Goal: Task Accomplishment & Management: Use online tool/utility

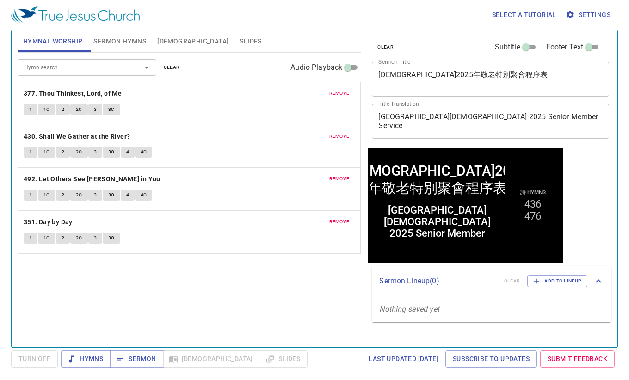
click at [319, 319] on div "Hymn search Hymn search clear Audio Playback remove 377. Thou Thinkest, Lord, o…" at bounding box center [190, 196] width 344 height 287
click at [477, 62] on div "東奧克蘭教會2025年敬老特別聚會程序表 x Sermon Title" at bounding box center [490, 79] width 237 height 35
paste textarea "Hymn Singing and Prayer Service [唱詩禱告會]"
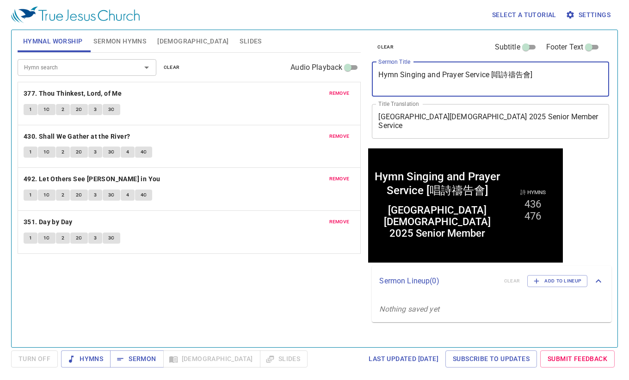
drag, startPoint x: 494, startPoint y: 73, endPoint x: 344, endPoint y: 69, distance: 149.4
click at [344, 69] on div "Hymnal Worship Sermon Hymns Bible Slides Hymn search Hymn search clear Audio Pl…" at bounding box center [314, 184] width 601 height 317
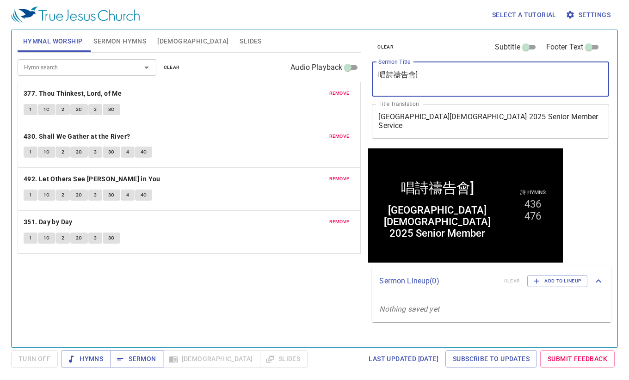
click at [476, 84] on textarea "唱詩禱告會]" at bounding box center [490, 79] width 224 height 18
type textarea "唱詩禱告會"
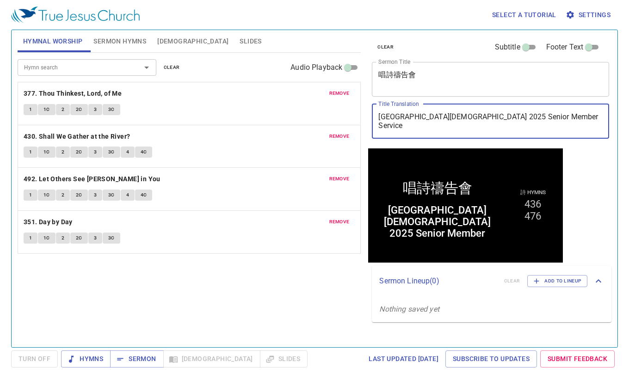
click at [521, 126] on textarea "East Auckland Church 2025 Senior Member Service" at bounding box center [490, 121] width 224 height 18
paste textarea "Hymn Singing and Prayer Service ["
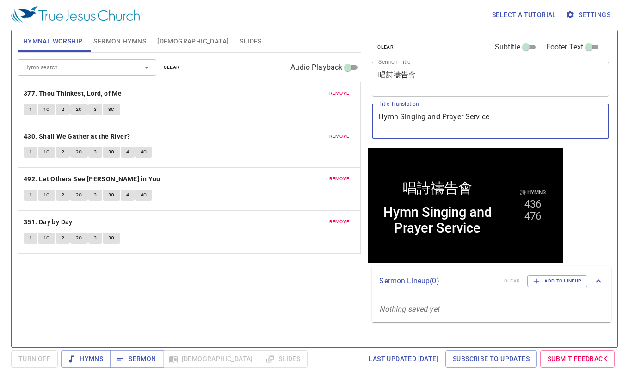
drag, startPoint x: 518, startPoint y: 121, endPoint x: 209, endPoint y: 107, distance: 309.6
click at [209, 107] on div "Hymnal Worship Sermon Hymns Bible Slides Hymn search Hymn search clear Audio Pl…" at bounding box center [314, 184] width 601 height 317
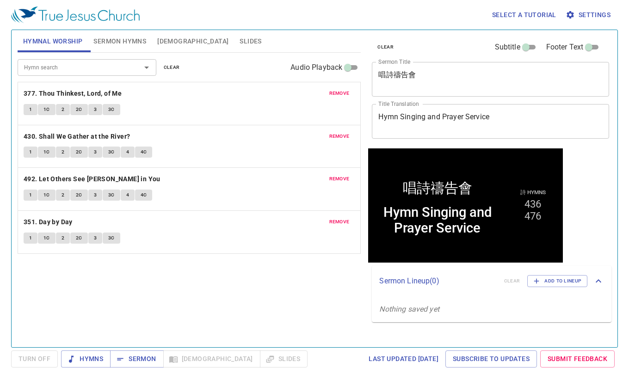
click at [431, 86] on textarea "唱詩禱告會" at bounding box center [490, 79] width 224 height 18
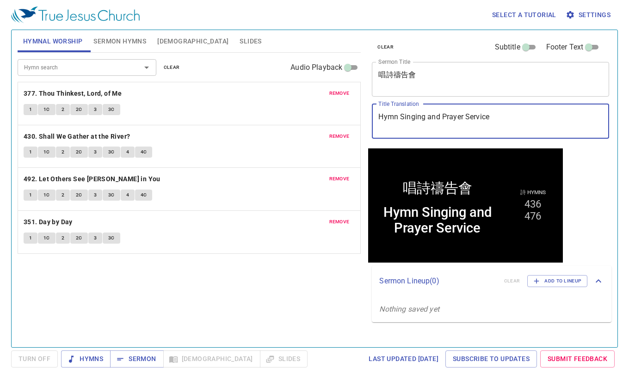
click at [442, 112] on textarea "Hymn Singing and Prayer Service" at bounding box center [490, 121] width 224 height 18
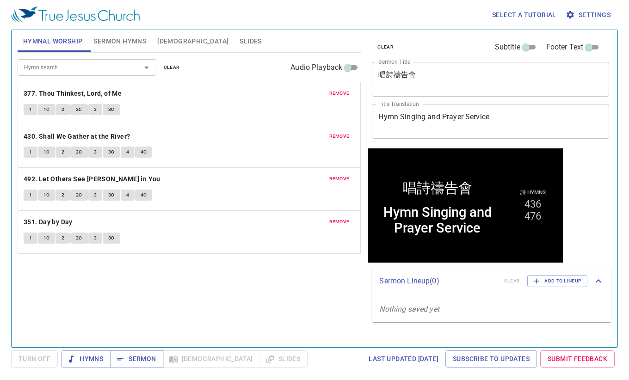
click at [248, 252] on div "Hymn search Hymn search clear Audio Playback remove 377. Thou Thinkest, Lord, o…" at bounding box center [190, 196] width 344 height 287
click at [177, 68] on span "clear" at bounding box center [172, 67] width 16 height 8
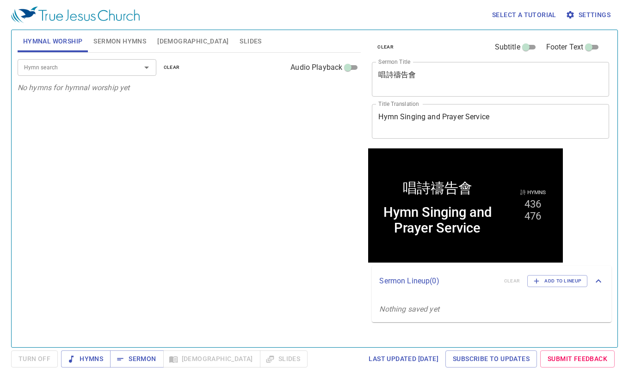
click at [134, 46] on span "Sermon Hymns" at bounding box center [119, 42] width 53 height 12
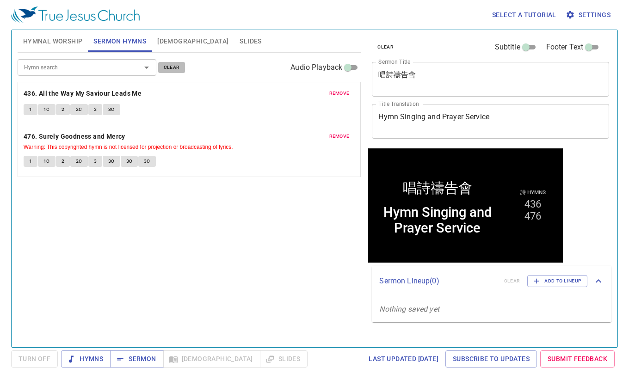
click at [168, 68] on span "clear" at bounding box center [172, 67] width 16 height 8
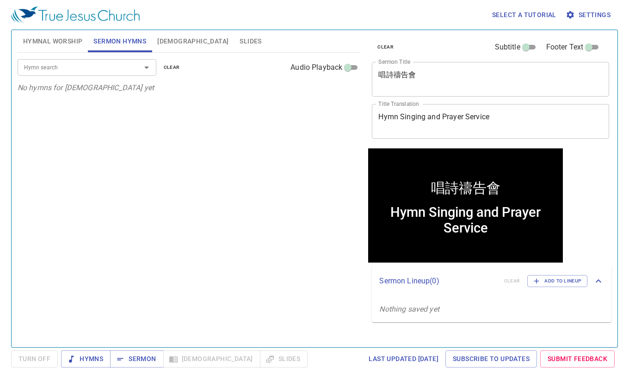
click at [163, 247] on div "Hymn search Hymn search clear Audio Playback No hymns for sermon yet" at bounding box center [190, 196] width 344 height 287
click at [139, 362] on span "Sermon" at bounding box center [136, 359] width 38 height 12
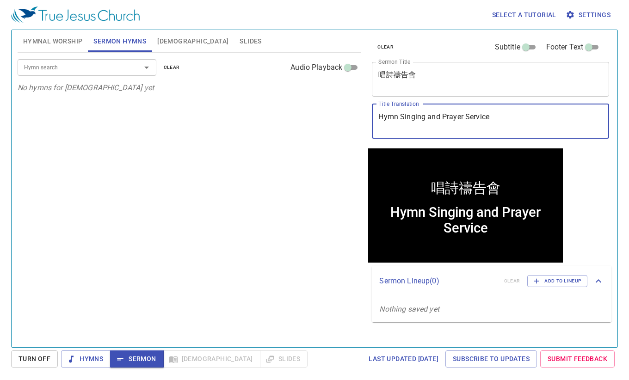
drag, startPoint x: 429, startPoint y: 116, endPoint x: 476, endPoint y: 40, distance: 89.5
click at [429, 116] on textarea "Hymn Singing and Prayer Service" at bounding box center [490, 121] width 224 height 18
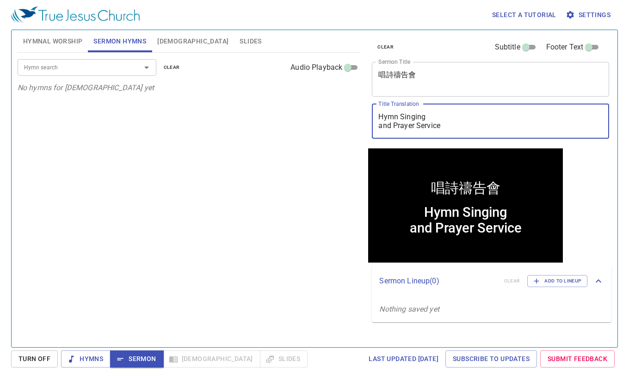
type textarea "Hymn Singing and Prayer Service"
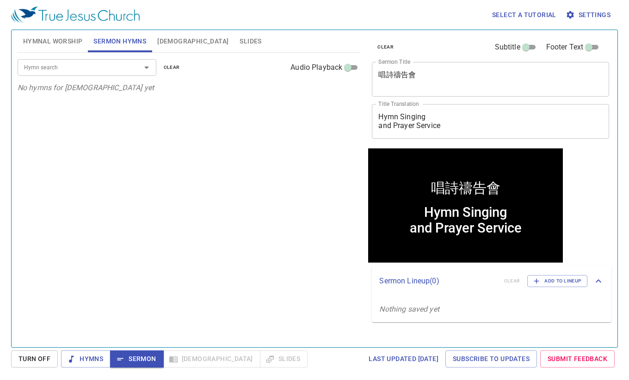
click at [234, 178] on div "Hymn search Hymn search clear Audio Playback No hymns for sermon yet" at bounding box center [190, 196] width 344 height 287
click at [116, 106] on div "Hymn search Hymn search clear Audio Playback No hymns for sermon yet" at bounding box center [190, 196] width 344 height 287
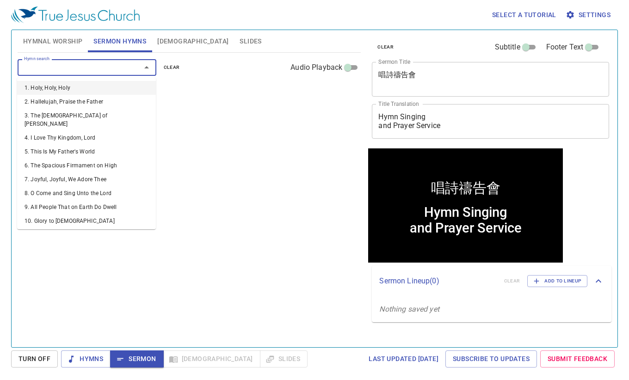
click at [98, 69] on input "Hymn search" at bounding box center [73, 67] width 106 height 11
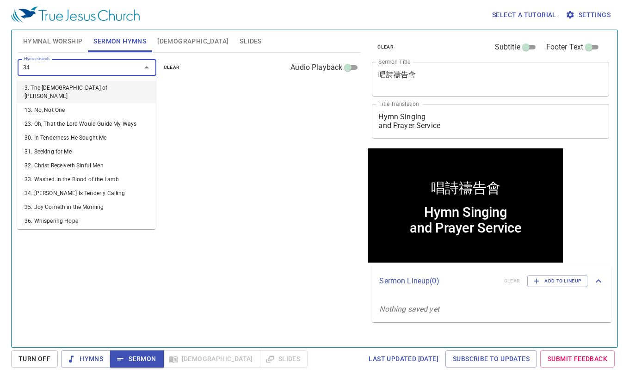
type input "344"
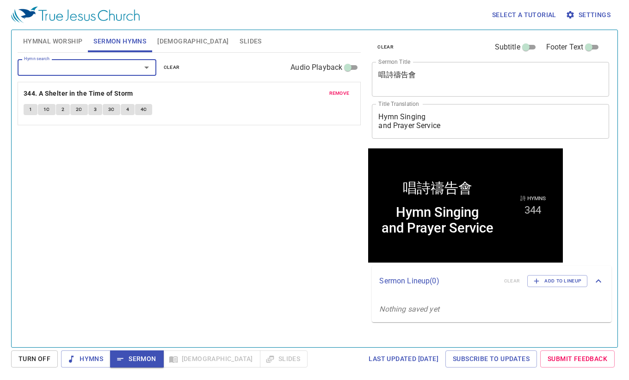
click at [135, 202] on div "Hymn search Hymn search clear Audio Playback remove 344. A Shelter in the Time …" at bounding box center [190, 196] width 344 height 287
click at [238, 282] on div "Hymn search Hymn search clear Audio Playback remove 344. A Shelter in the Time …" at bounding box center [190, 196] width 344 height 287
click at [161, 232] on div "Hymn search Hymn search clear Audio Playback remove 344. A Shelter in the Time …" at bounding box center [190, 196] width 344 height 287
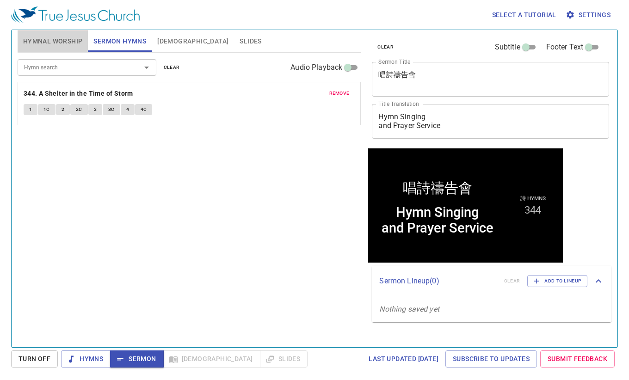
click at [58, 41] on span "Hymnal Worship" at bounding box center [53, 42] width 60 height 12
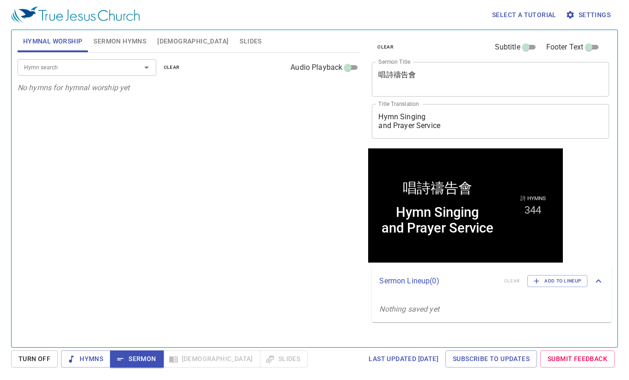
drag, startPoint x: 287, startPoint y: 123, endPoint x: 258, endPoint y: 104, distance: 34.6
click at [281, 120] on div "Hymn search Hymn search clear Audio Playback No hymns for hymnal worship yet" at bounding box center [190, 196] width 344 height 287
click at [118, 73] on div "Hymn search" at bounding box center [87, 67] width 139 height 16
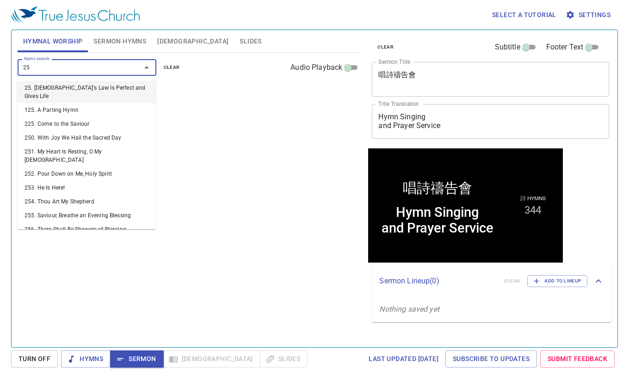
type input "259"
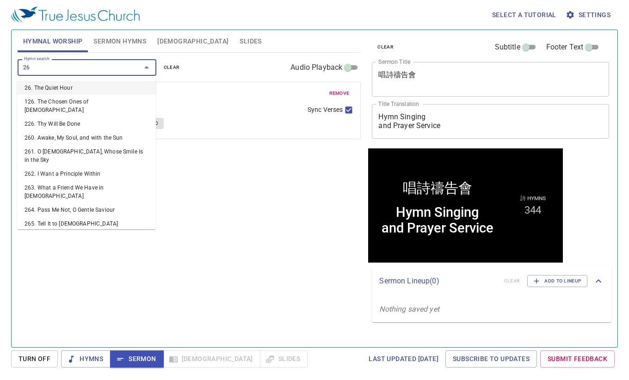
type input "263"
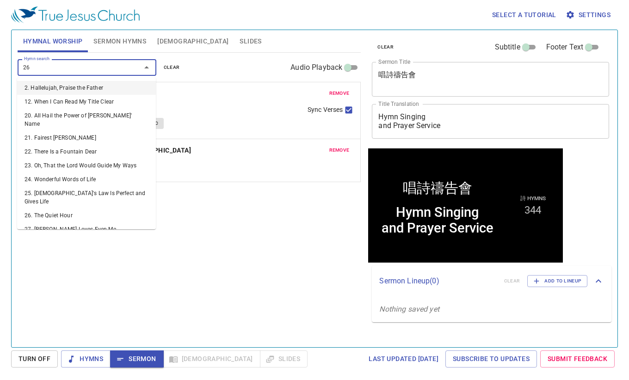
type input "264"
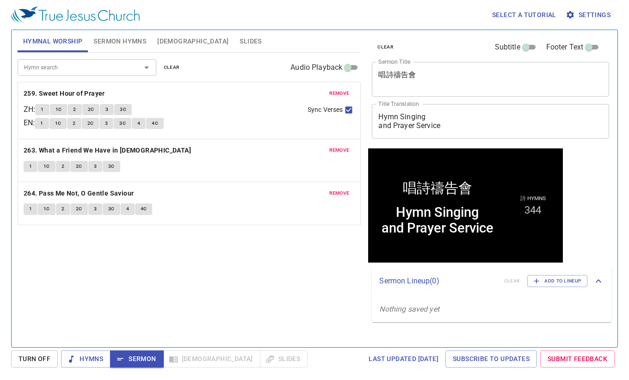
click at [264, 300] on div "Hymn search Hymn search clear Audio Playback remove 259. Sweet Hour of Prayer Z…" at bounding box center [190, 196] width 344 height 287
click at [55, 94] on b "259. Sweet Hour of Prayer" at bounding box center [64, 94] width 81 height 12
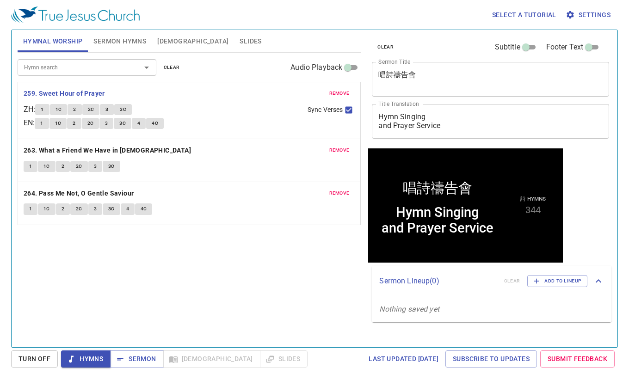
click at [260, 311] on div "Hymn search Hymn search clear Audio Playback remove 259. Sweet Hour of Prayer Z…" at bounding box center [190, 196] width 344 height 287
click at [81, 146] on b "263. What a Friend We Have in Jesus" at bounding box center [107, 151] width 167 height 12
click at [314, 253] on div "Hymn search Hymn search clear Audio Playback remove 259. Sweet Hour of Prayer Z…" at bounding box center [190, 196] width 344 height 287
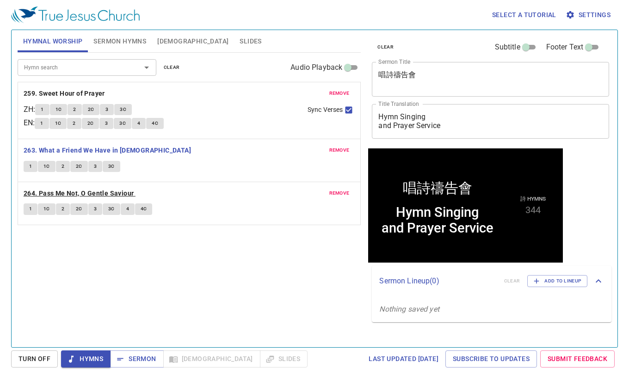
click at [41, 190] on b "264. Pass Me Not, O Gentle Saviour" at bounding box center [79, 194] width 111 height 12
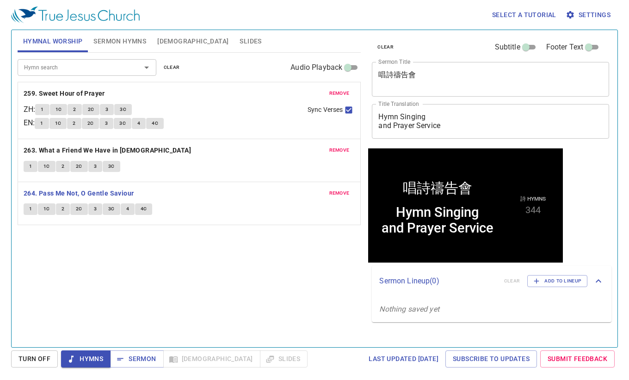
click at [293, 298] on div "Hymn search Hymn search clear Audio Playback remove 259. Sweet Hour of Prayer Z…" at bounding box center [190, 196] width 344 height 287
click at [264, 321] on div "Hymn search Hymn search clear Audio Playback remove 259. Sweet Hour of Prayer Z…" at bounding box center [190, 196] width 344 height 287
drag, startPoint x: 296, startPoint y: 288, endPoint x: 246, endPoint y: 145, distance: 151.6
click at [296, 288] on div "Hymn search Hymn search clear Audio Playback remove 259. Sweet Hour of Prayer Z…" at bounding box center [190, 196] width 344 height 287
click at [149, 307] on div "Hymn search Hymn search clear Audio Playback remove 259. Sweet Hour of Prayer Z…" at bounding box center [190, 196] width 344 height 287
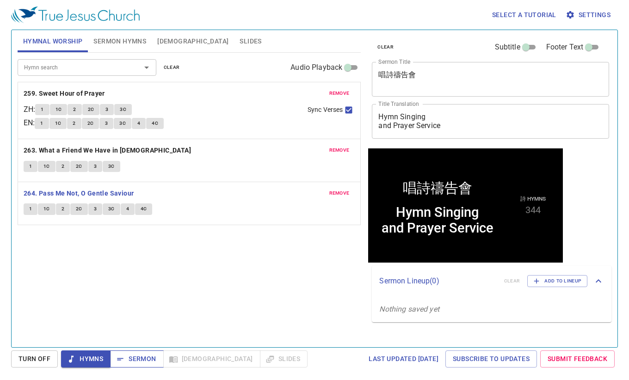
click at [129, 357] on span "Sermon" at bounding box center [136, 359] width 38 height 12
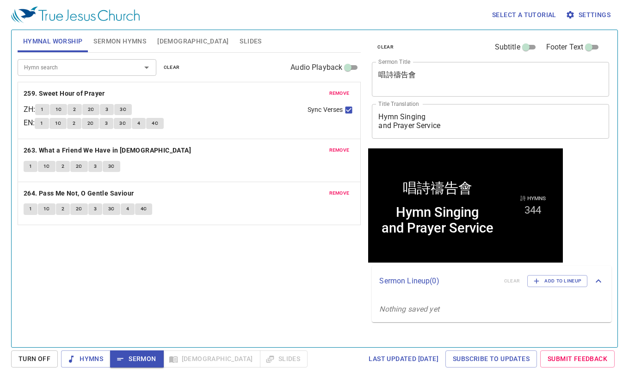
click at [313, 264] on div "Hymn search Hymn search clear Audio Playback remove 259. Sweet Hour of Prayer Z…" at bounding box center [190, 196] width 344 height 287
click at [296, 266] on div "Hymn search Hymn search clear Audio Playback remove 259. Sweet Hour of Prayer Z…" at bounding box center [190, 196] width 344 height 287
click at [240, 41] on span "Slides" at bounding box center [251, 42] width 22 height 12
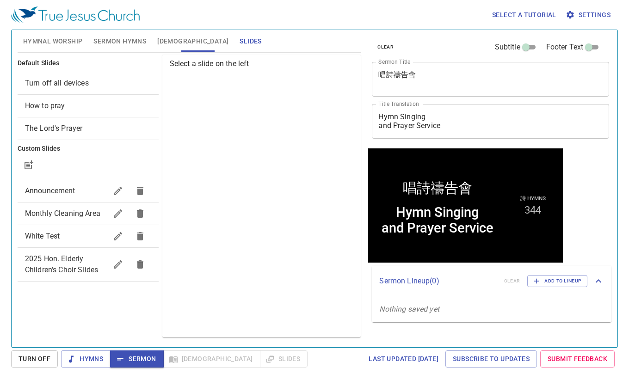
click at [68, 107] on span "How to pray" at bounding box center [88, 105] width 126 height 11
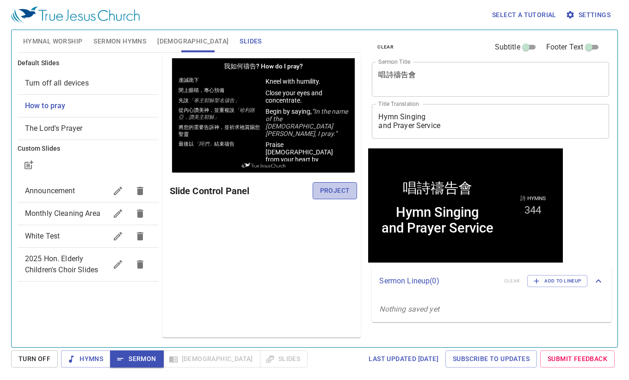
click at [331, 196] on button "Project" at bounding box center [335, 190] width 45 height 17
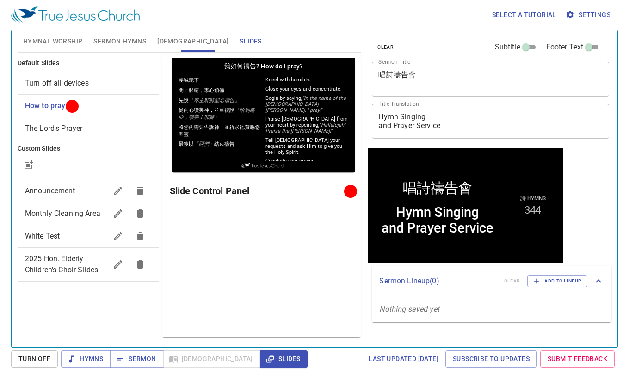
click at [221, 317] on div "Preview Only Slide Control Panel" at bounding box center [261, 196] width 199 height 283
click at [151, 360] on span "Sermon" at bounding box center [136, 359] width 38 height 12
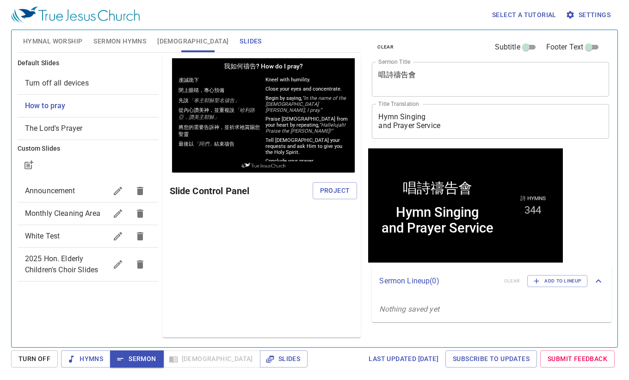
drag, startPoint x: 192, startPoint y: 12, endPoint x: 190, endPoint y: 16, distance: 5.0
click at [192, 12] on div "Select a tutorial Settings" at bounding box center [312, 15] width 603 height 30
click at [171, 43] on span "[DEMOGRAPHIC_DATA]" at bounding box center [192, 42] width 71 height 12
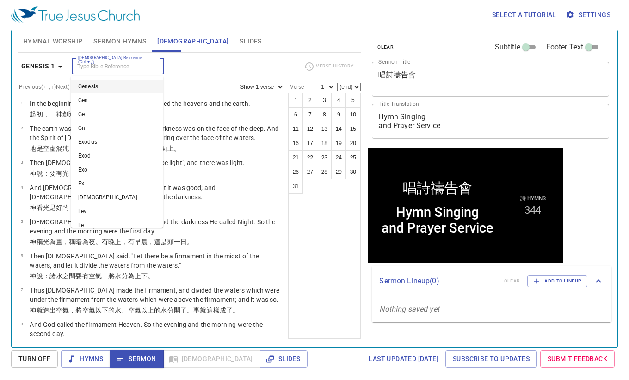
click at [121, 63] on input "[DEMOGRAPHIC_DATA] Reference (Ctrl + /)" at bounding box center [110, 66] width 72 height 11
type input "ps 60"
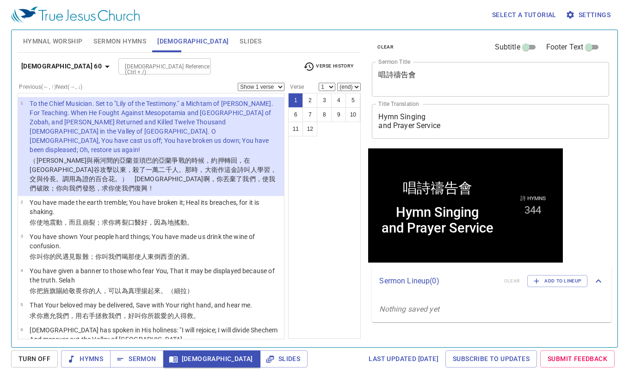
click at [341, 184] on div "1 2 3 4 5 6 7 8 9 10 11 12" at bounding box center [324, 216] width 73 height 246
drag, startPoint x: 277, startPoint y: 83, endPoint x: 276, endPoint y: 89, distance: 6.1
click at [277, 84] on select "Show 1 verse Show 2 verses Show 3 verses Show 4 verses Show 5 verses" at bounding box center [261, 87] width 47 height 8
select select "3"
click at [238, 83] on select "Show 1 verse Show 2 verses Show 3 verses Show 4 verses Show 5 verses" at bounding box center [261, 87] width 47 height 8
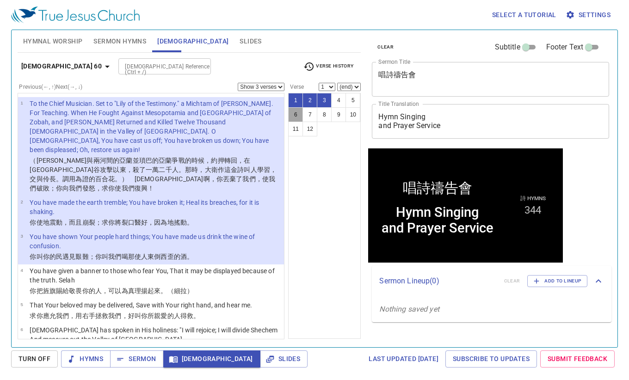
click at [294, 116] on button "6" at bounding box center [295, 114] width 15 height 15
select select "6"
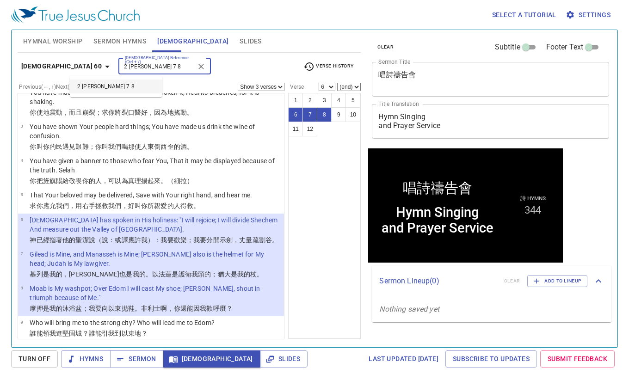
type input "2 sam 7 8"
select select "1"
select select "8"
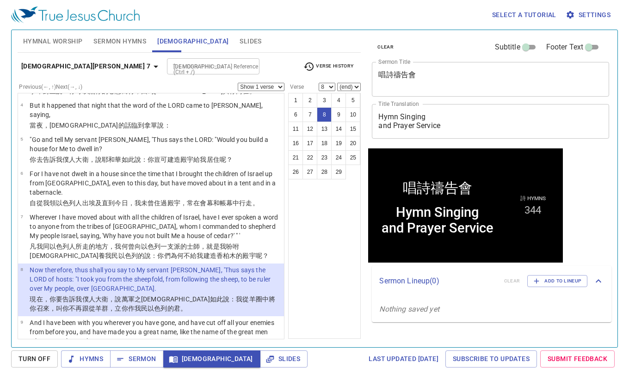
scroll to position [64, 0]
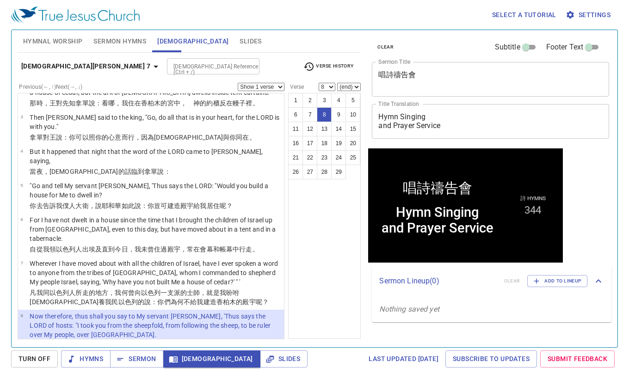
click at [262, 83] on div "Previous (←, ↑) Next (→, ↓) Show 1 verse Show 2 verses Show 3 verses Show 4 ver…" at bounding box center [151, 87] width 267 height 8
click at [264, 86] on select "Show 1 verse Show 2 verses Show 3 verses Show 4 verses Show 5 verses" at bounding box center [261, 87] width 47 height 8
select select "4"
click at [238, 83] on select "Show 1 verse Show 2 verses Show 3 verses Show 4 verses Show 5 verses" at bounding box center [261, 87] width 47 height 8
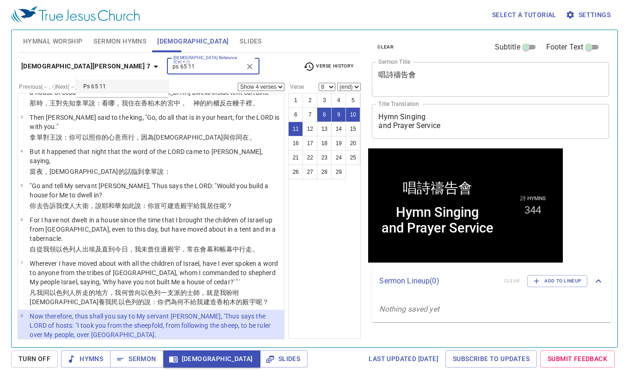
type input "ps 65 11"
select select "1"
select select "11"
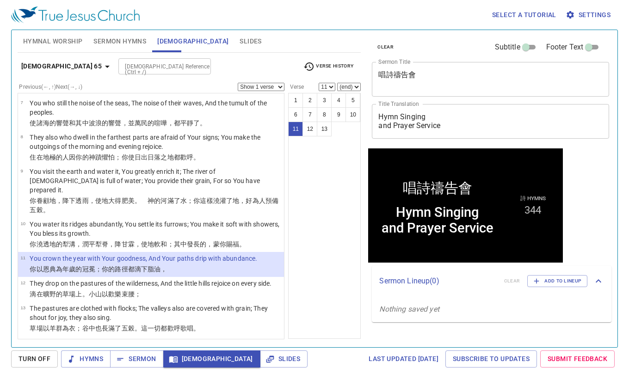
click at [276, 86] on select "Show 1 verse Show 2 verses Show 3 verses Show 4 verses Show 5 verses" at bounding box center [261, 87] width 47 height 8
select select "2"
click at [238, 83] on select "Show 1 verse Show 2 verses Show 3 verses Show 4 verses Show 5 verses" at bounding box center [261, 87] width 47 height 8
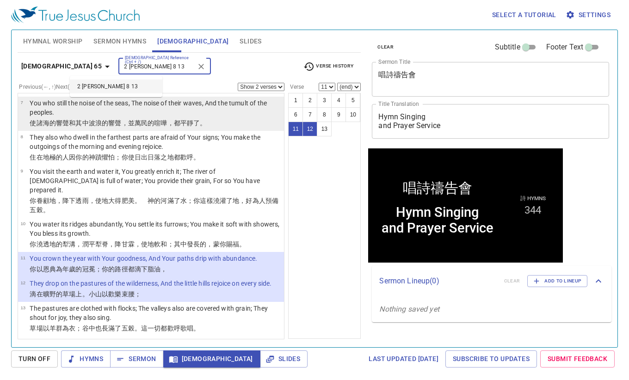
type input "2 sam 8 13"
select select "1"
select select "13"
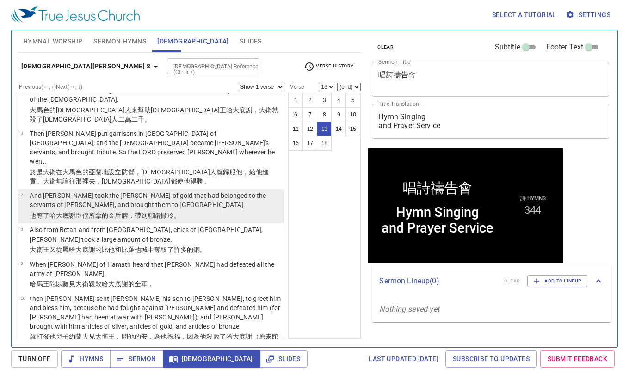
scroll to position [405, 0]
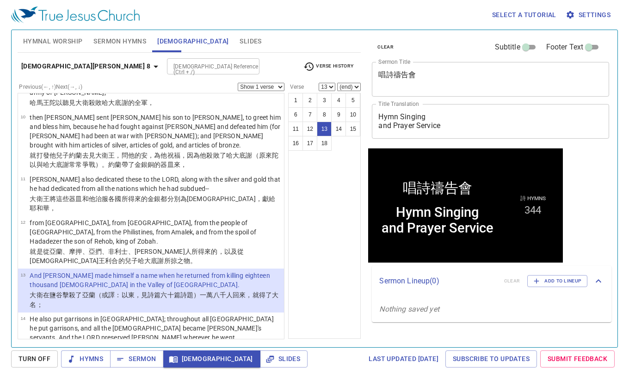
click at [269, 88] on select "Show 1 verse Show 2 verses Show 3 verses Show 4 verses Show 5 verses" at bounding box center [261, 87] width 47 height 8
select select "2"
click at [238, 83] on select "Show 1 verse Show 2 verses Show 3 verses Show 4 verses Show 5 verses" at bounding box center [261, 87] width 47 height 8
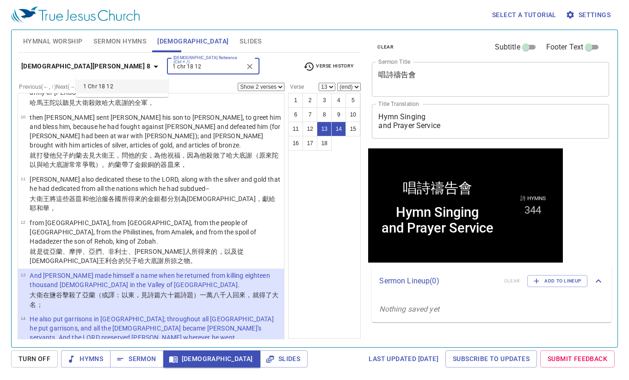
type input "1 chr 18 12"
select select "1"
select select "12"
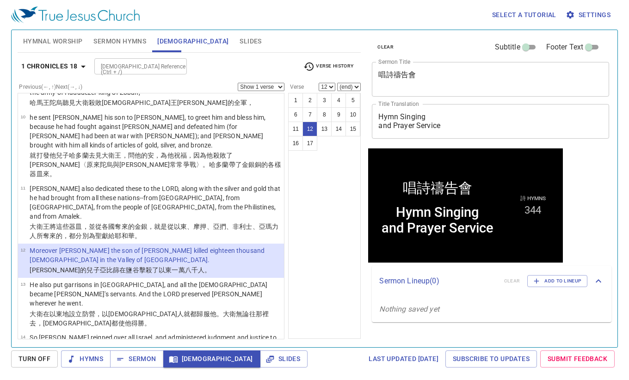
click at [280, 88] on select "Show 1 verse Show 2 verses Show 3 verses Show 4 verses Show 5 verses" at bounding box center [261, 87] width 47 height 8
select select "2"
click at [238, 83] on select "Show 1 verse Show 2 verses Show 3 verses Show 4 verses Show 5 verses" at bounding box center [261, 87] width 47 height 8
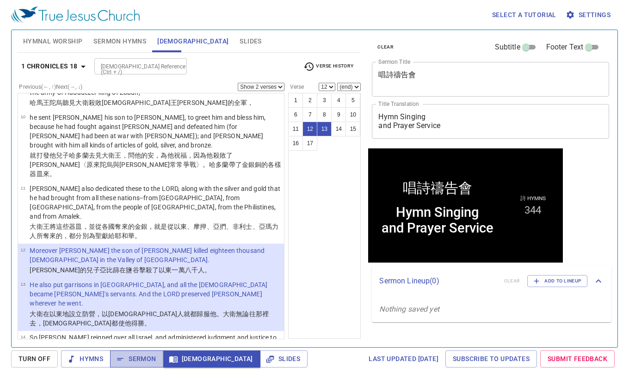
click at [133, 358] on span "Sermon" at bounding box center [136, 359] width 38 height 12
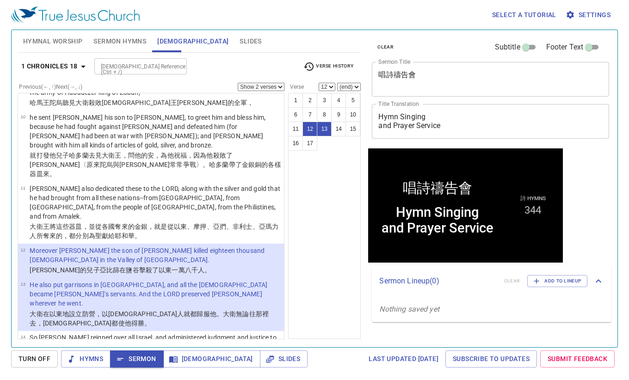
click at [49, 41] on span "Hymnal Worship" at bounding box center [53, 42] width 60 height 12
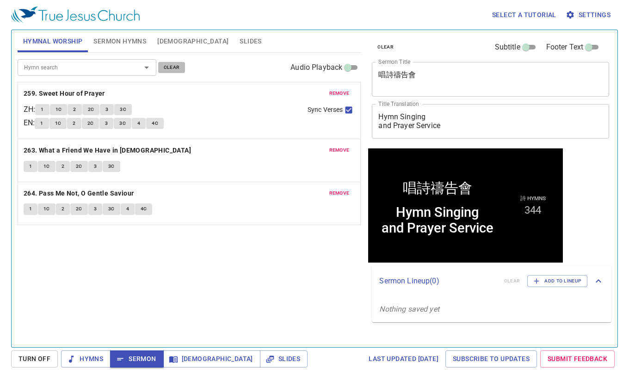
drag, startPoint x: 166, startPoint y: 67, endPoint x: 161, endPoint y: 66, distance: 5.2
click at [166, 67] on span "clear" at bounding box center [172, 67] width 16 height 8
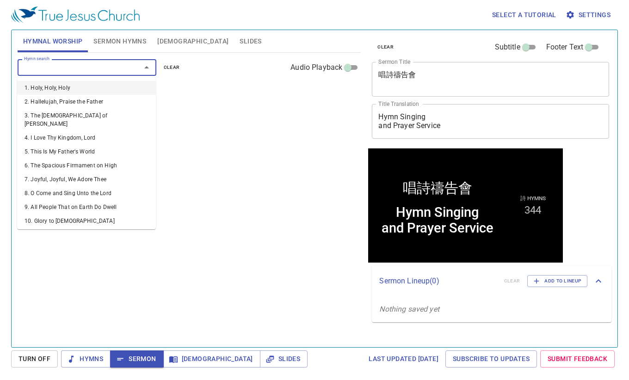
click at [111, 66] on input "Hymn search" at bounding box center [73, 67] width 106 height 11
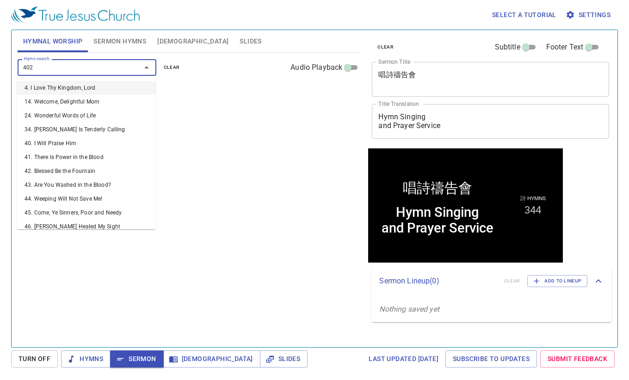
type input "402. God's Way"
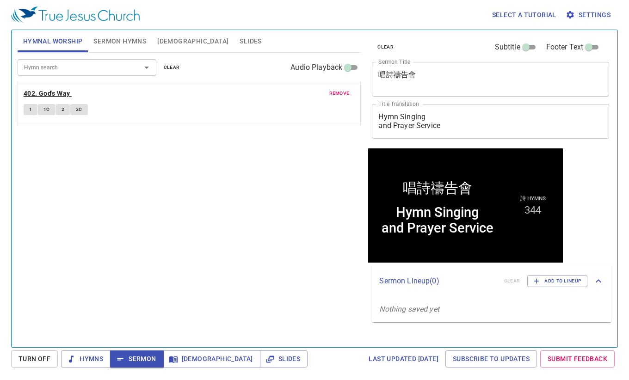
click at [54, 95] on b "402. God's Way" at bounding box center [47, 94] width 47 height 12
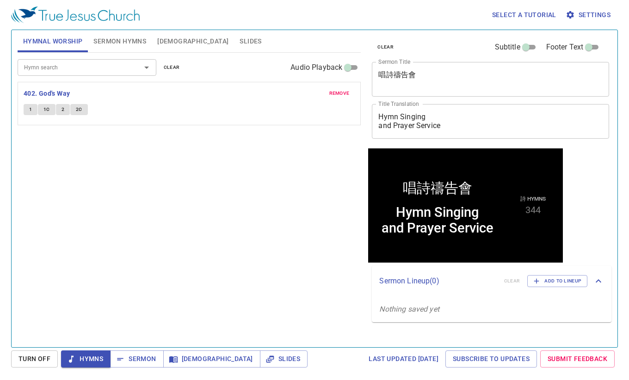
click at [57, 72] on input "Hymn search" at bounding box center [73, 67] width 106 height 11
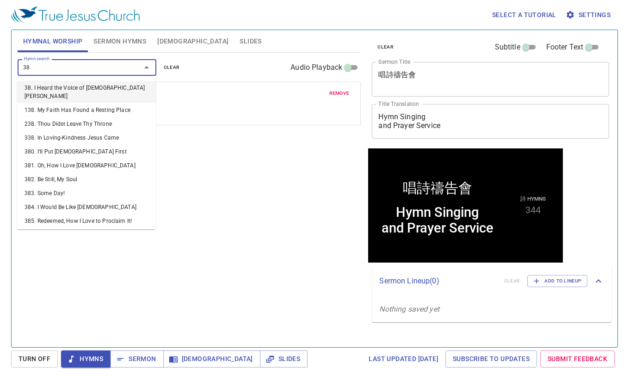
type input "385"
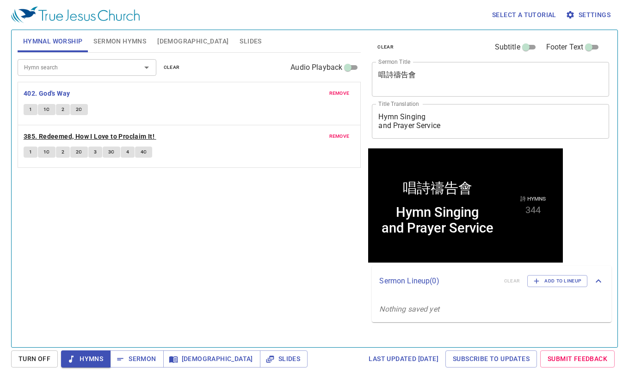
click at [59, 132] on b "385. Redeemed, How I Love to Proclaim It!" at bounding box center [89, 137] width 131 height 12
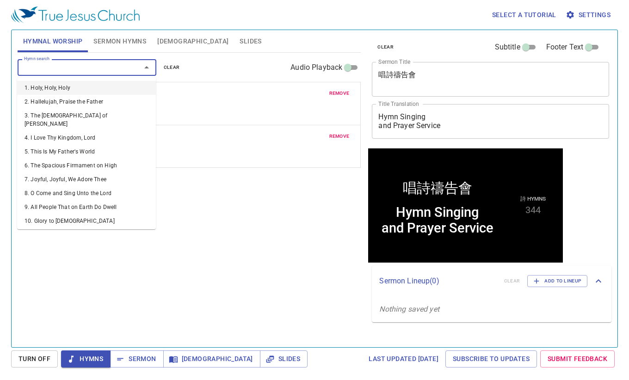
click at [82, 71] on input "Hymn search" at bounding box center [73, 67] width 106 height 11
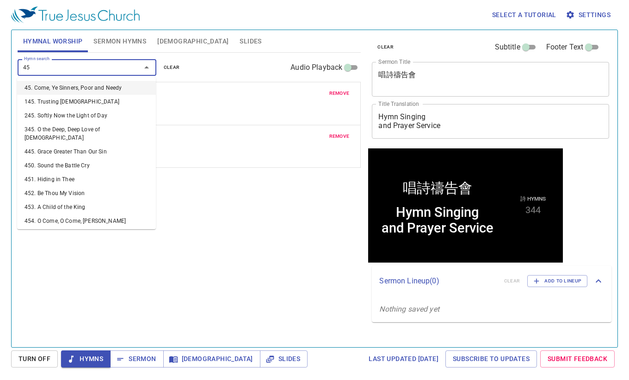
type input "455"
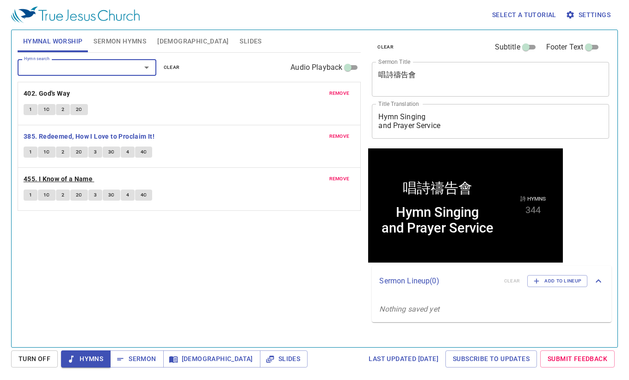
click at [51, 178] on b "455. I Know of a Name" at bounding box center [58, 179] width 69 height 12
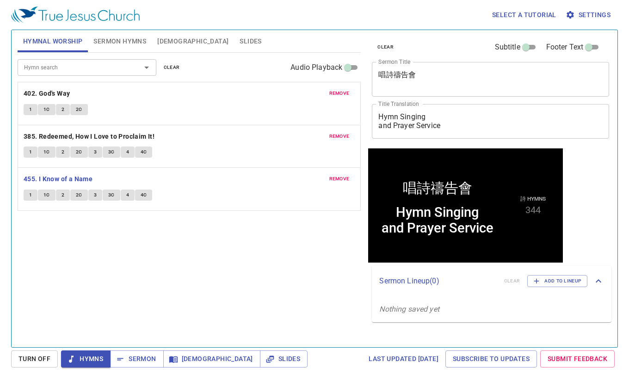
click at [61, 74] on div "Hymn search" at bounding box center [87, 67] width 139 height 16
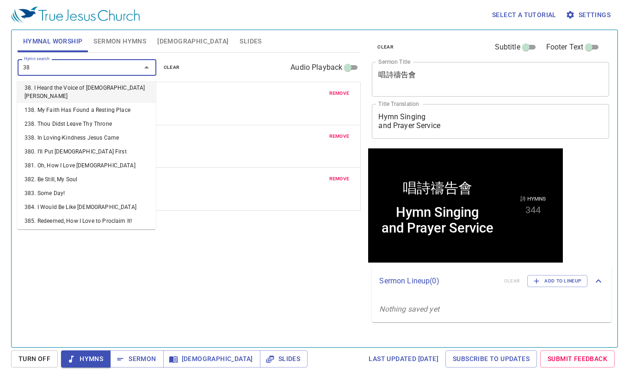
type input "384"
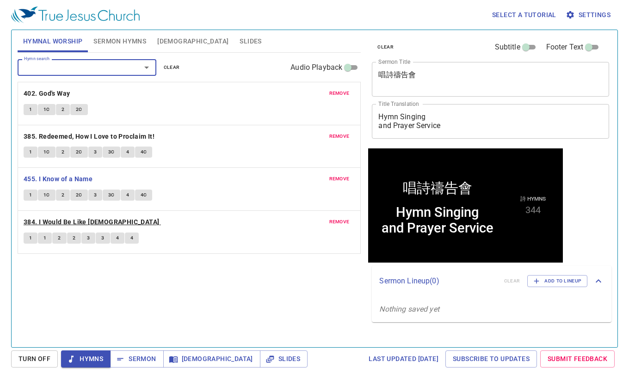
click at [74, 222] on b "384. I Would Be Like [DEMOGRAPHIC_DATA]" at bounding box center [92, 222] width 136 height 12
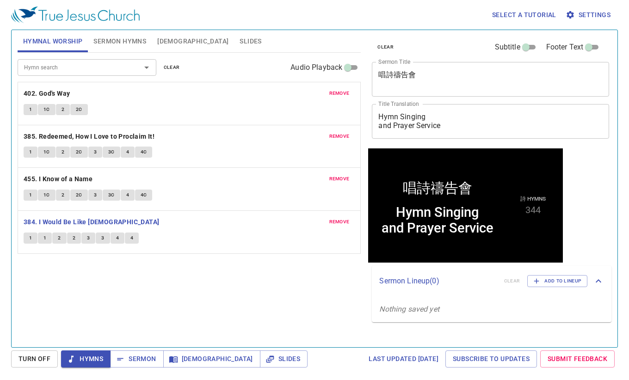
click at [151, 308] on div "Hymn search Hymn search clear Audio Playback remove 402. God's Way 1 1C 2 2C re…" at bounding box center [190, 196] width 344 height 287
click at [131, 357] on span "Sermon" at bounding box center [136, 359] width 38 height 12
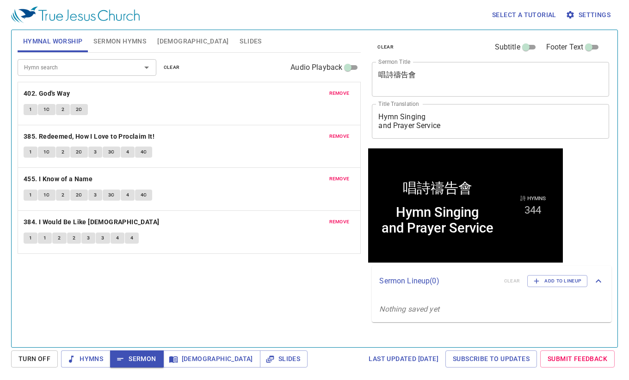
click at [222, 323] on div "Hymn search Hymn search clear Audio Playback remove 402. God's Way 1 1C 2 2C re…" at bounding box center [190, 196] width 344 height 287
click at [474, 81] on textarea "唱詩禱告會" at bounding box center [490, 79] width 224 height 18
click at [454, 125] on textarea "Hymn Singing and Prayer Service" at bounding box center [490, 121] width 224 height 18
click at [448, 332] on div "clear Subtitle Footer Text Sermon Title 唱詩禱告會 x Sermon Title Title Translation …" at bounding box center [489, 184] width 251 height 317
click at [143, 363] on span "Sermon" at bounding box center [136, 359] width 38 height 12
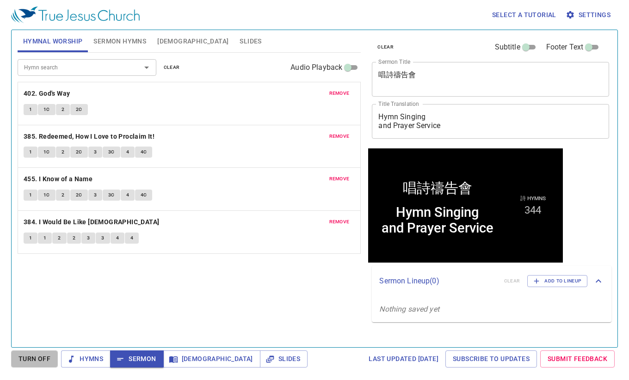
click at [54, 356] on button "Turn Off" at bounding box center [34, 358] width 47 height 17
